Goal: Information Seeking & Learning: Learn about a topic

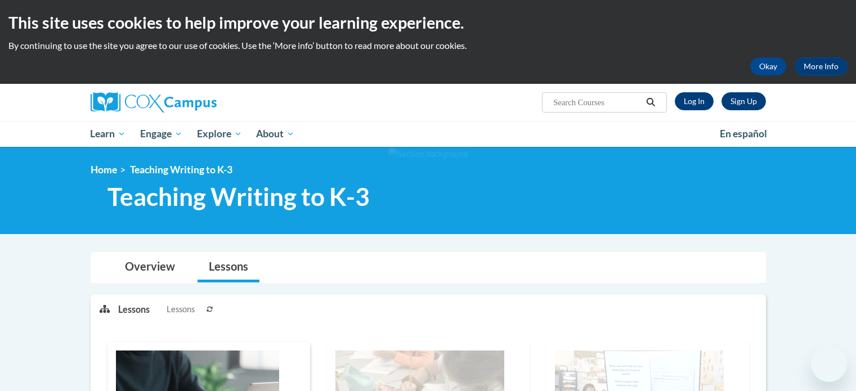
click at [694, 100] on link "Log In" at bounding box center [694, 101] width 39 height 18
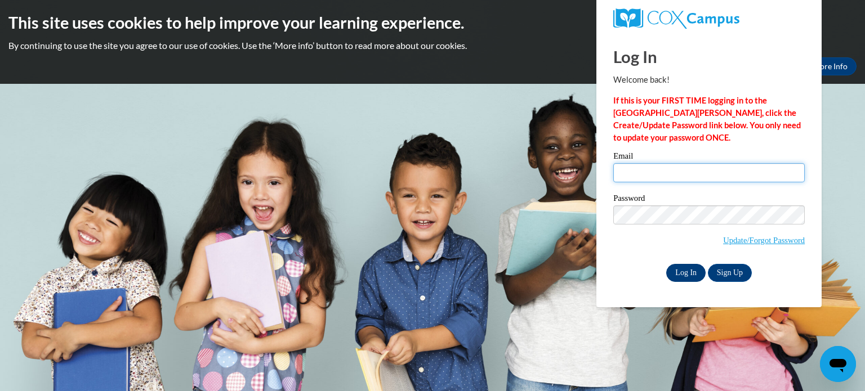
type input "duffeyha@wauwatosa.k12.wi.us"
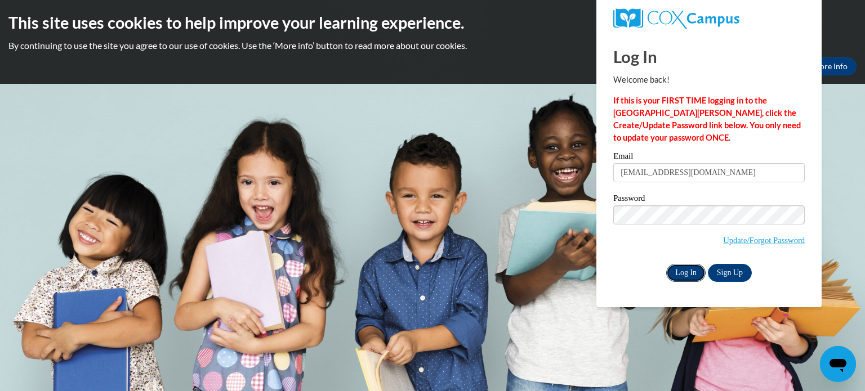
click at [681, 268] on input "Log In" at bounding box center [685, 273] width 39 height 18
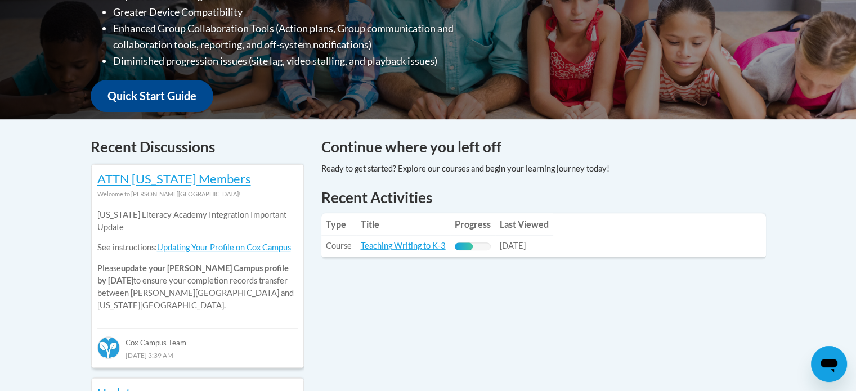
scroll to position [372, 0]
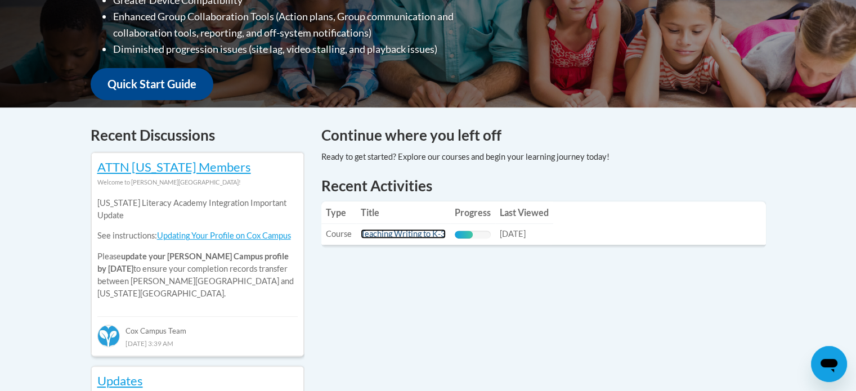
click at [397, 233] on link "Teaching Writing to K-3" at bounding box center [403, 234] width 85 height 10
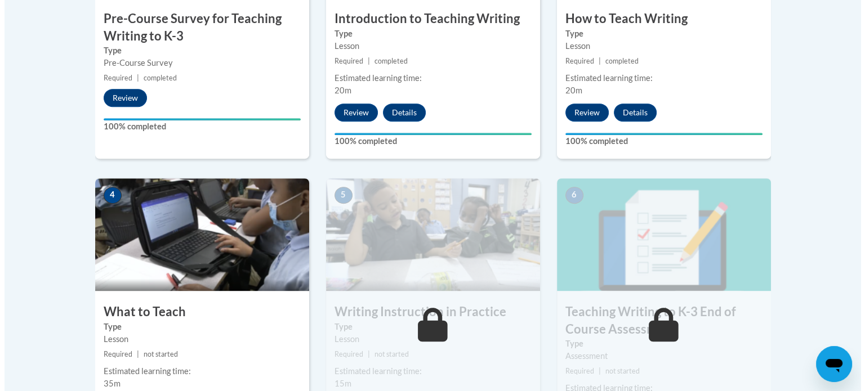
scroll to position [652, 0]
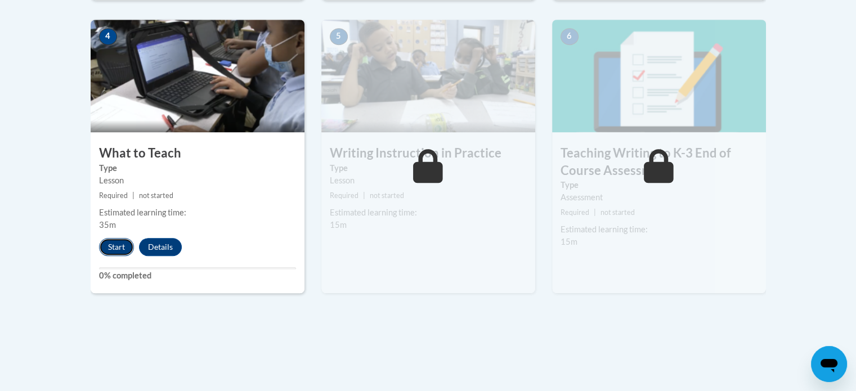
click at [108, 248] on button "Start" at bounding box center [116, 247] width 35 height 18
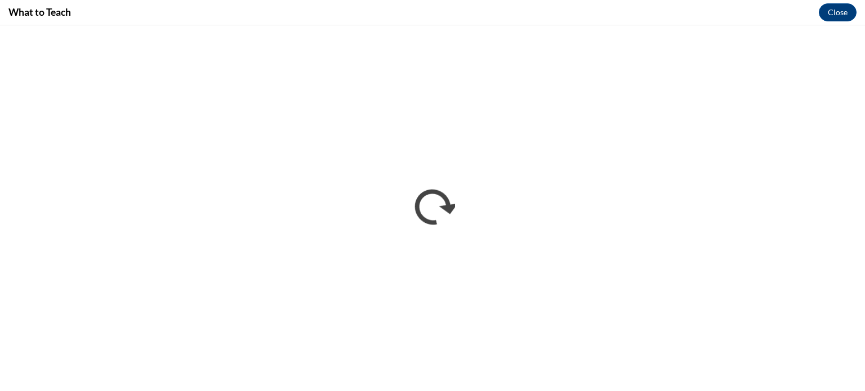
scroll to position [0, 0]
